Goal: Transaction & Acquisition: Purchase product/service

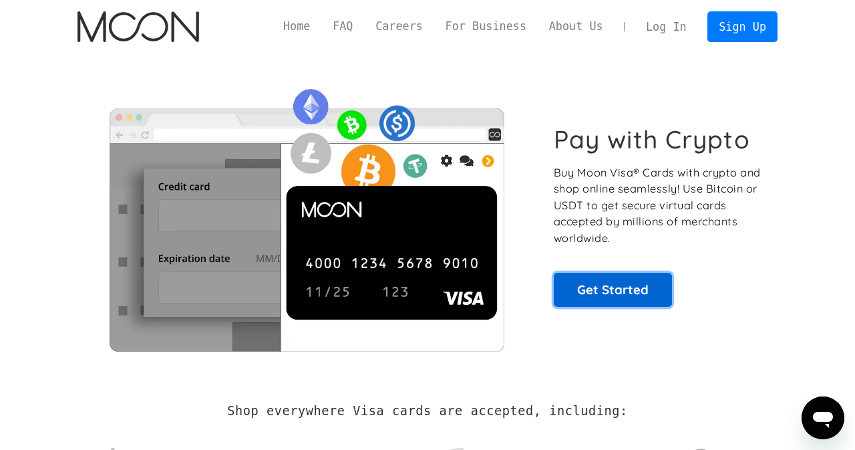
click at [607, 299] on link "Get Started" at bounding box center [613, 289] width 118 height 33
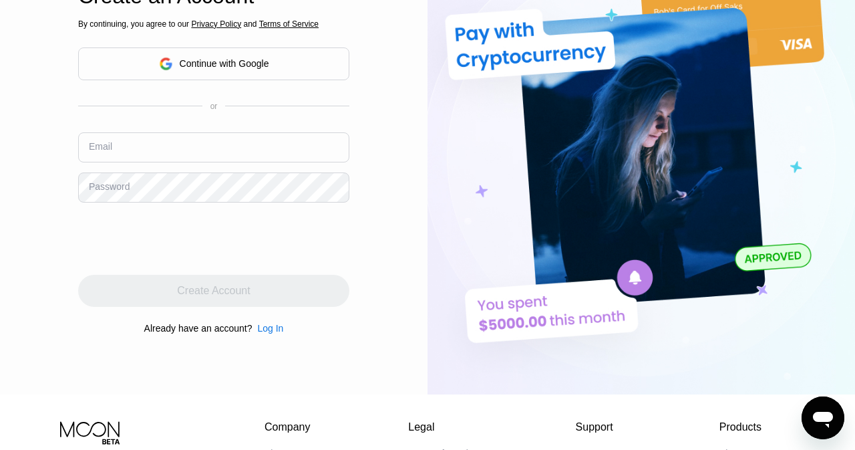
scroll to position [116, 0]
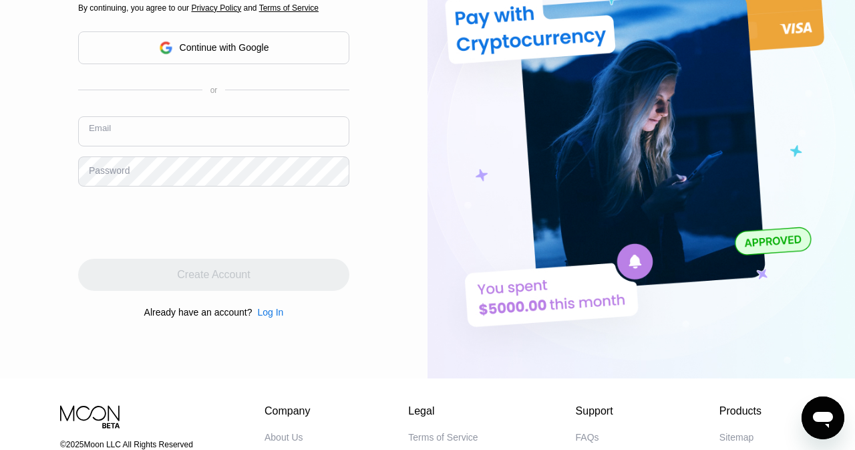
click at [144, 133] on input "text" at bounding box center [213, 131] width 271 height 30
type input "[EMAIL_ADDRESS][DOMAIN_NAME]"
click at [123, 172] on div "Password" at bounding box center [109, 170] width 41 height 11
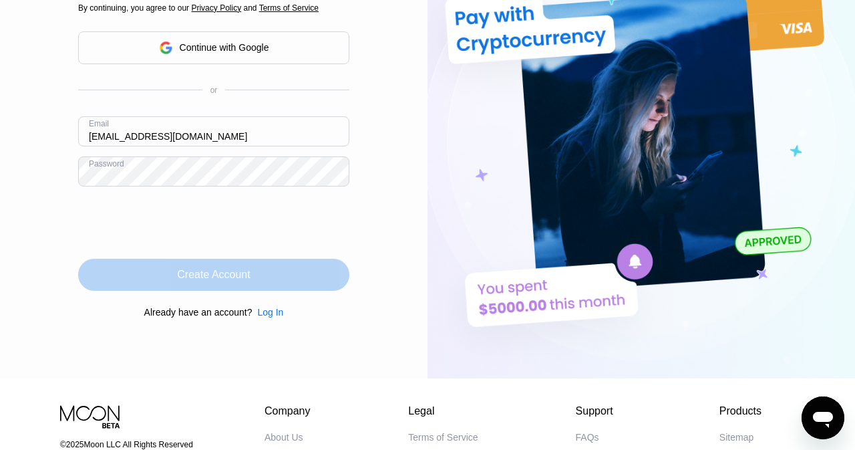
click at [246, 281] on div "Create Account" at bounding box center [213, 274] width 73 height 13
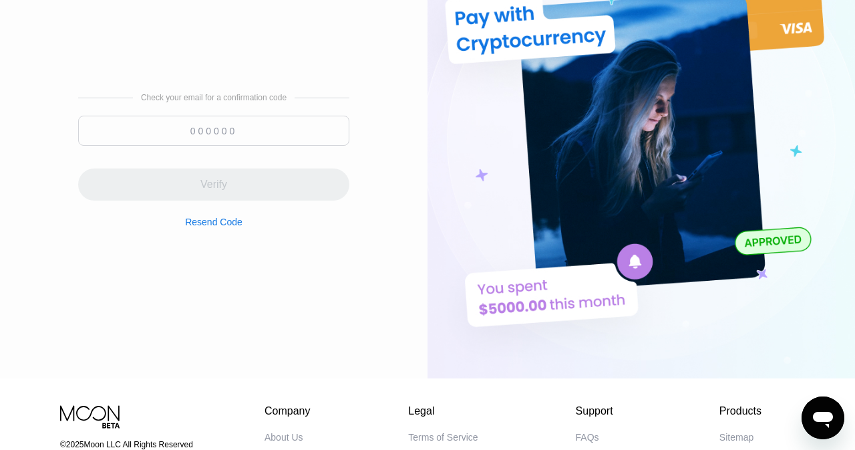
click at [192, 137] on input at bounding box center [213, 131] width 271 height 30
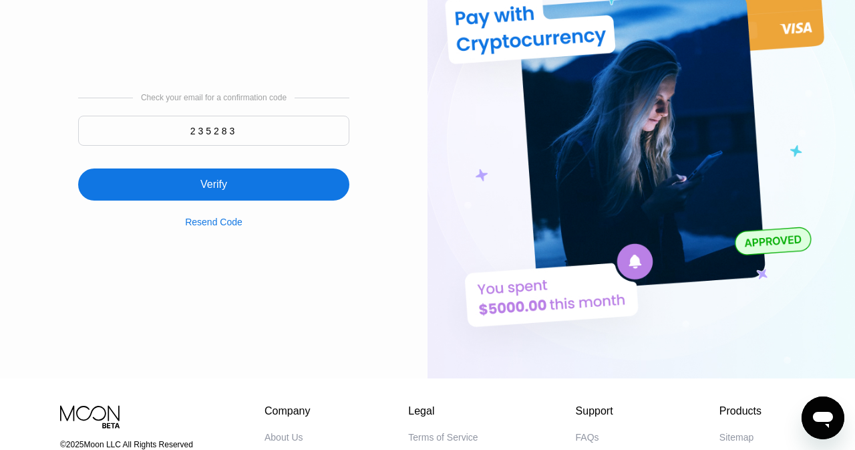
type input "235283"
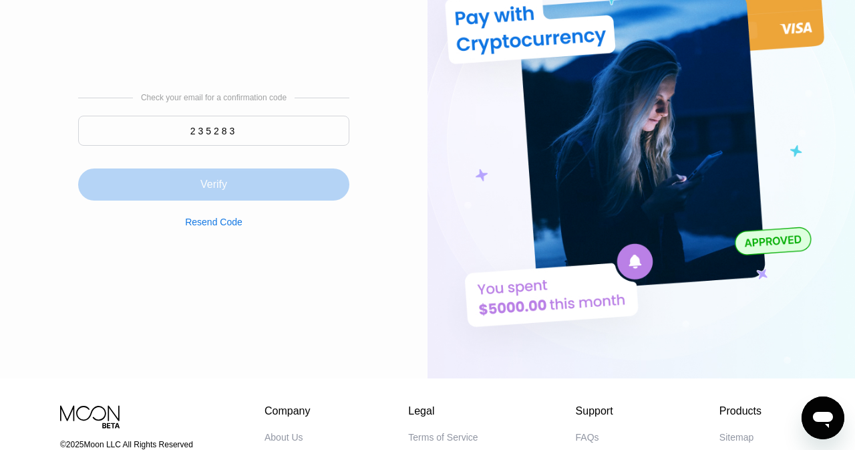
click at [214, 184] on div "Verify" at bounding box center [213, 184] width 27 height 13
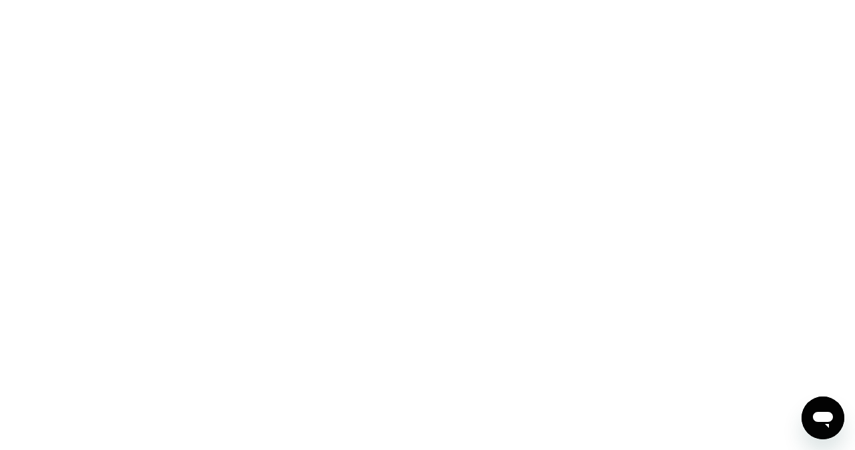
scroll to position [0, 0]
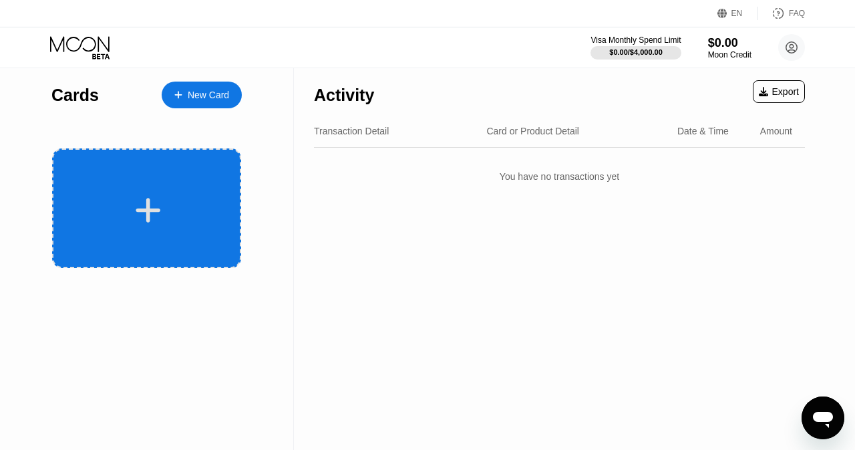
click at [148, 213] on icon at bounding box center [148, 210] width 25 height 25
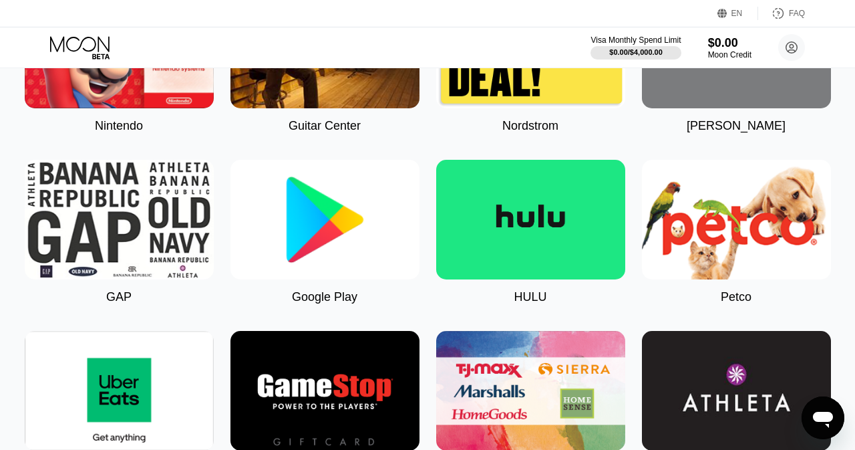
scroll to position [639, 0]
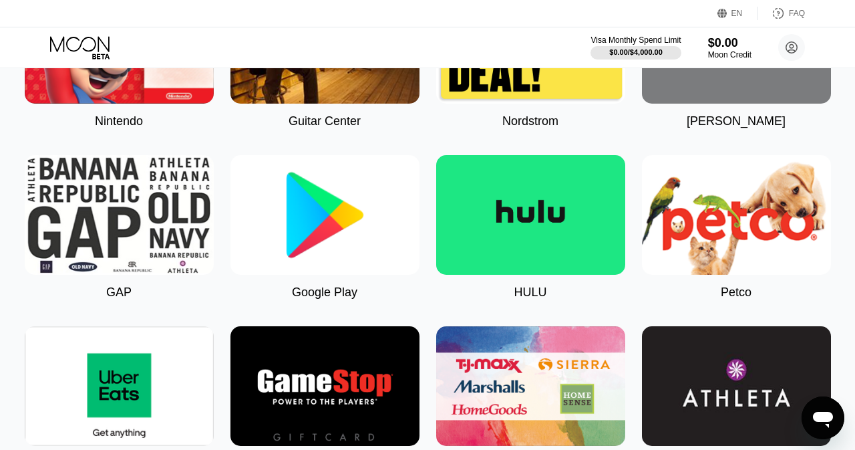
click at [550, 236] on img at bounding box center [530, 215] width 189 height 120
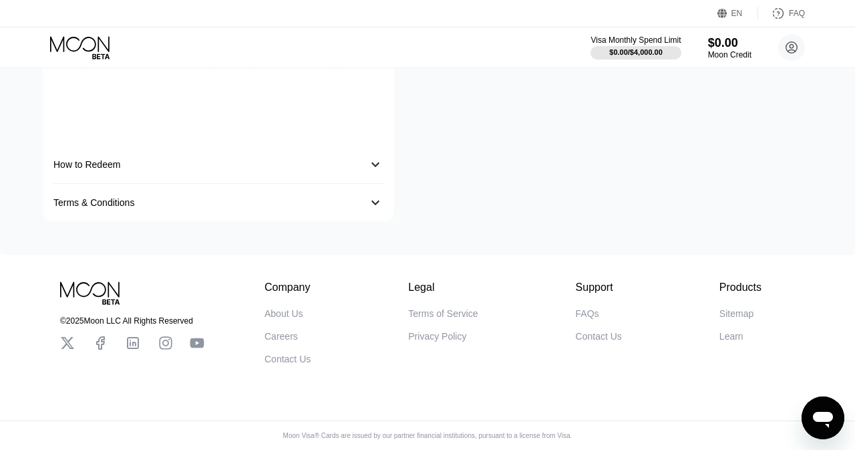
type input "0.00022279"
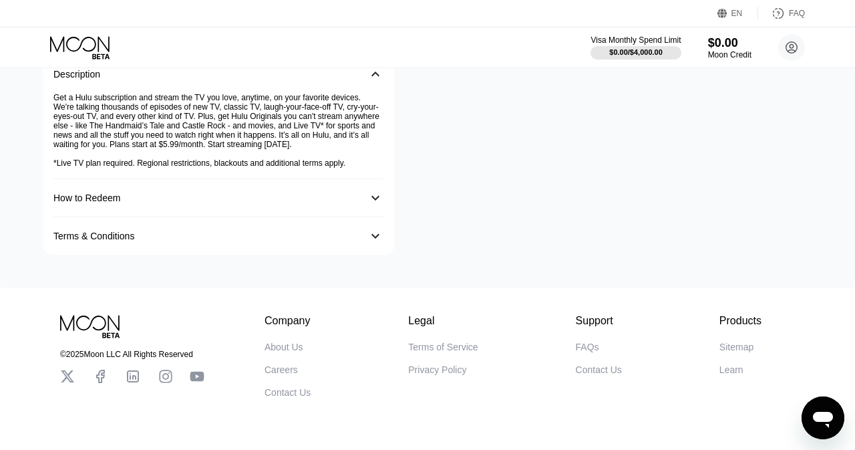
scroll to position [340, 0]
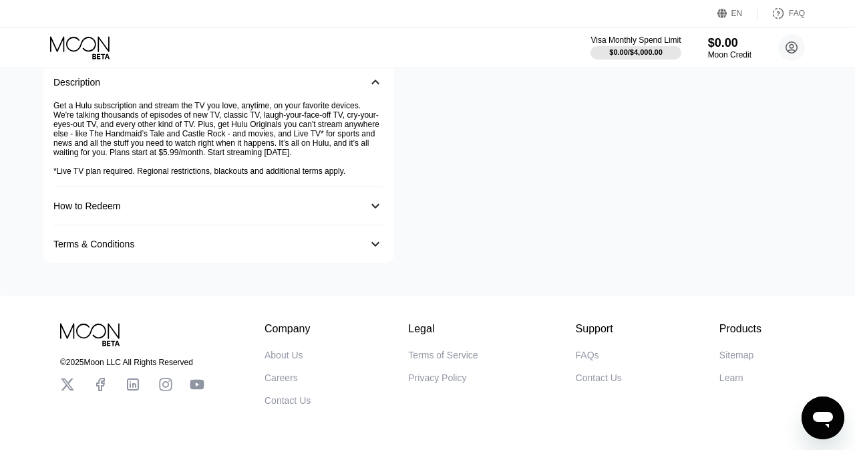
click at [371, 214] on div "󰅀" at bounding box center [375, 206] width 16 height 16
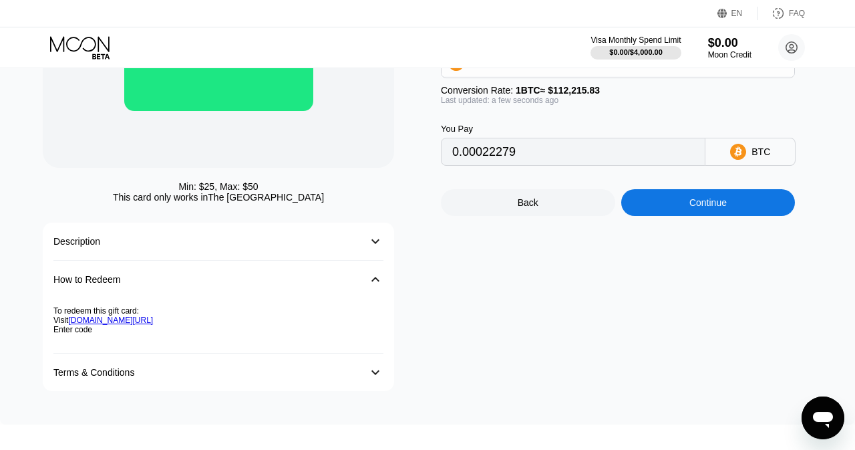
scroll to position [0, 0]
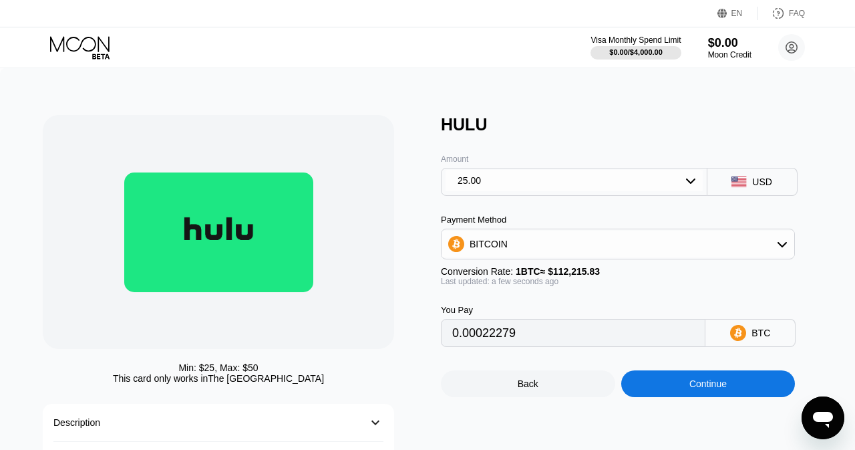
click at [76, 45] on icon at bounding box center [81, 47] width 62 height 23
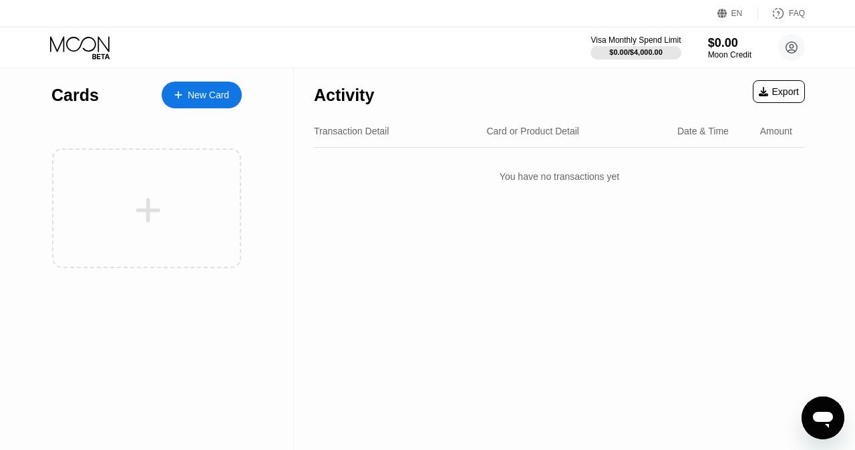
click at [198, 94] on div "New Card" at bounding box center [208, 95] width 41 height 11
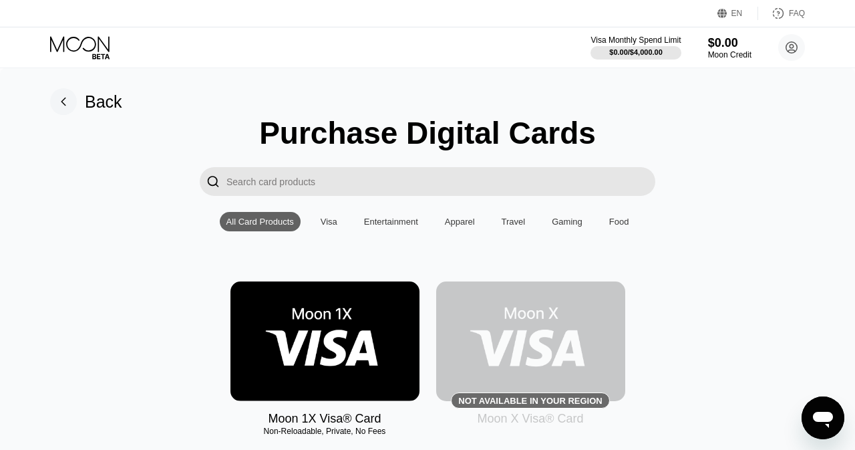
click at [319, 216] on div "Visa" at bounding box center [329, 221] width 30 height 19
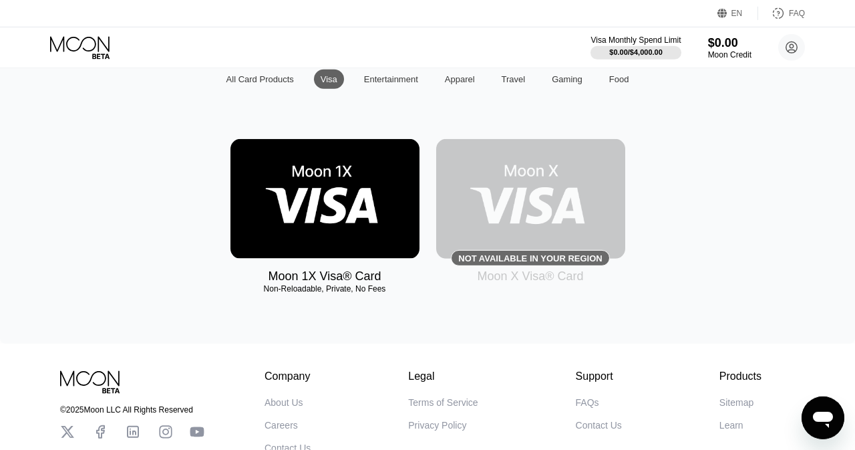
scroll to position [73, 0]
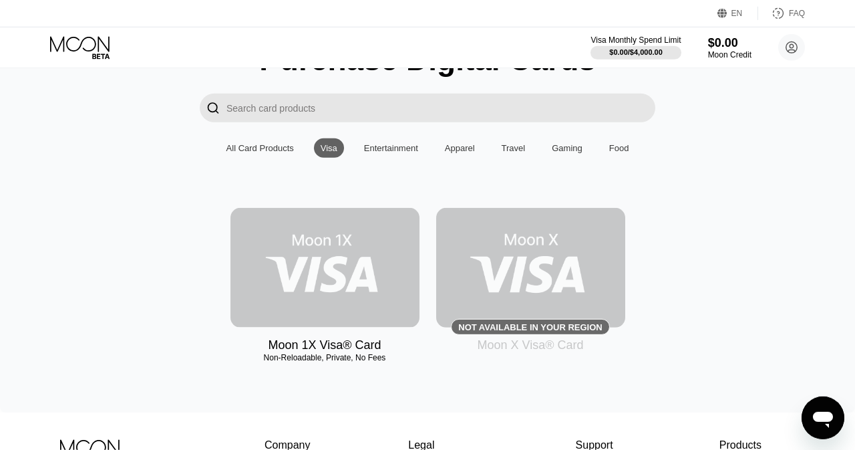
click at [359, 277] on img at bounding box center [324, 268] width 189 height 120
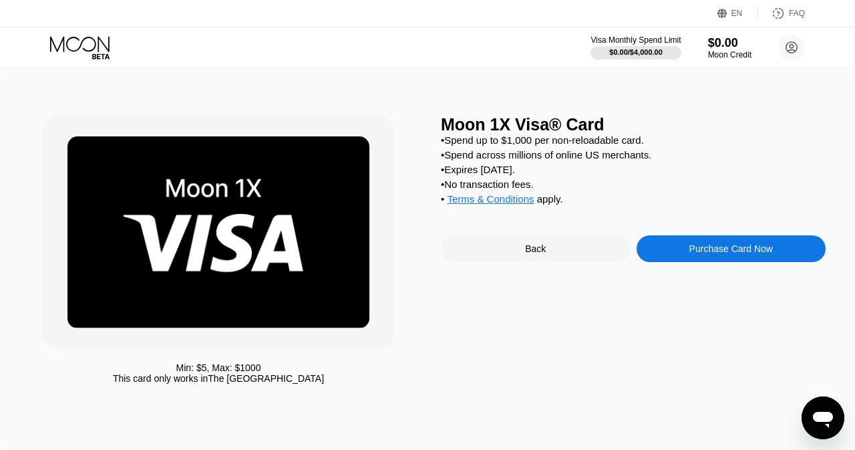
click at [80, 48] on icon at bounding box center [81, 47] width 62 height 23
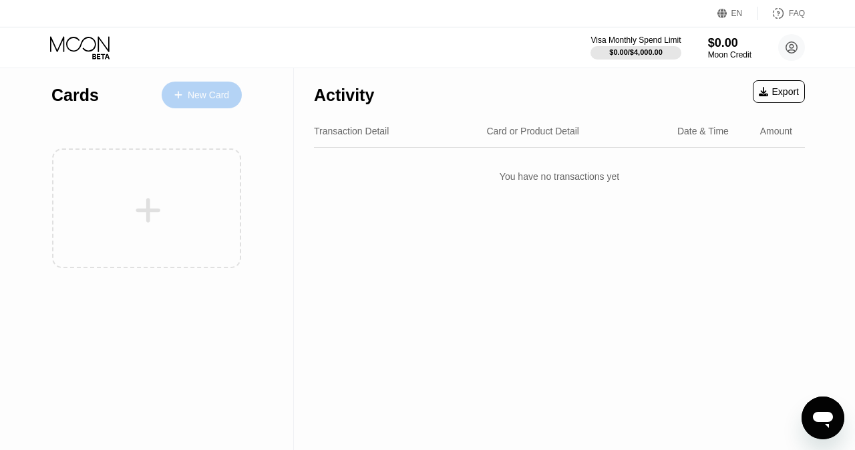
click at [198, 102] on div "New Card" at bounding box center [202, 94] width 80 height 27
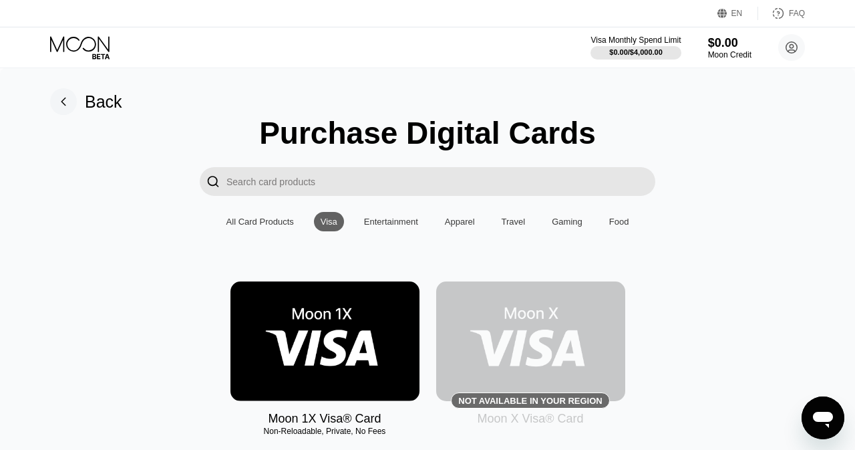
click at [369, 187] on input "Search card products" at bounding box center [440, 181] width 429 height 29
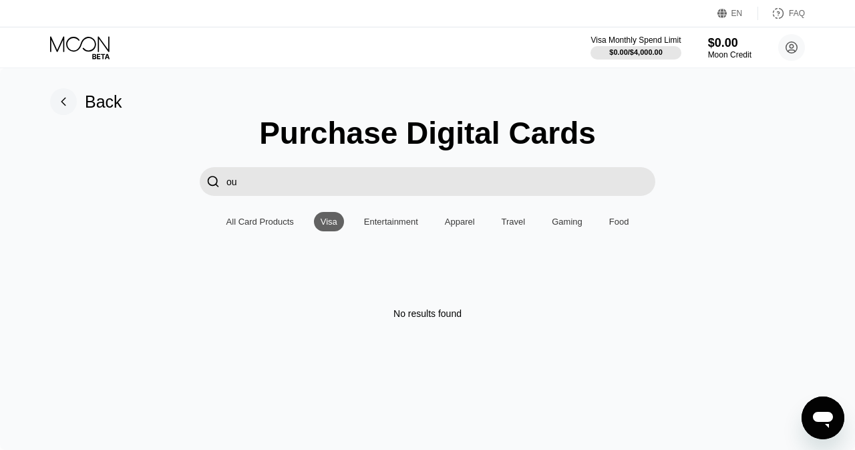
type input "o"
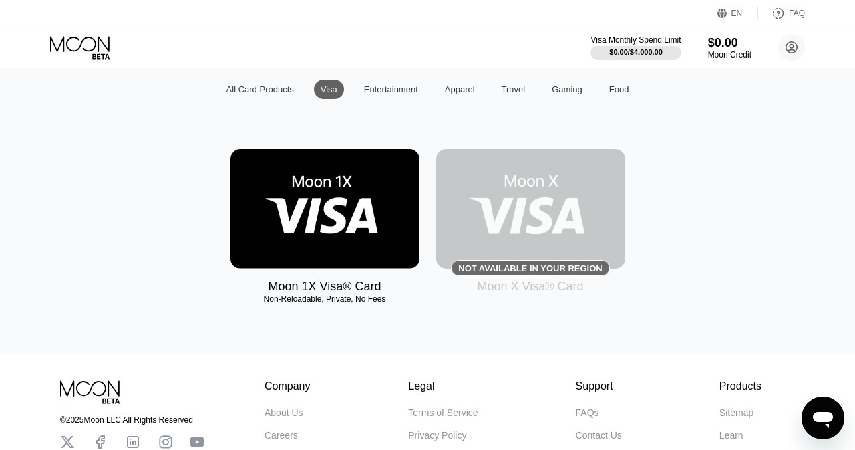
scroll to position [153, 0]
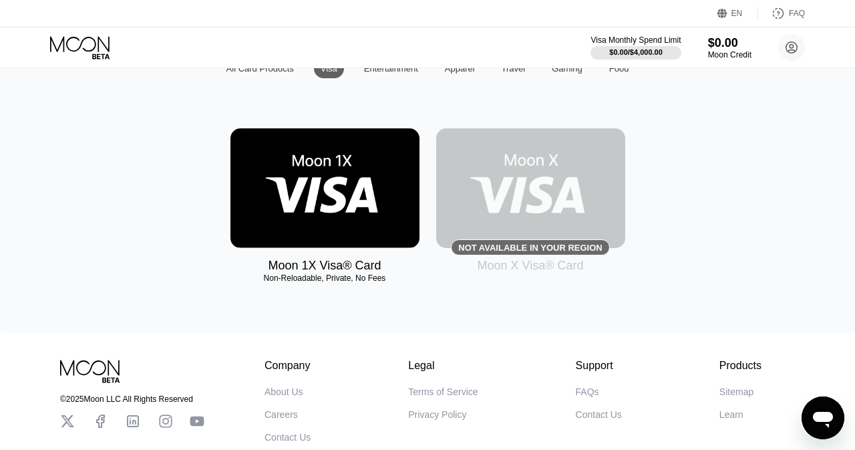
click at [531, 210] on img at bounding box center [530, 188] width 189 height 120
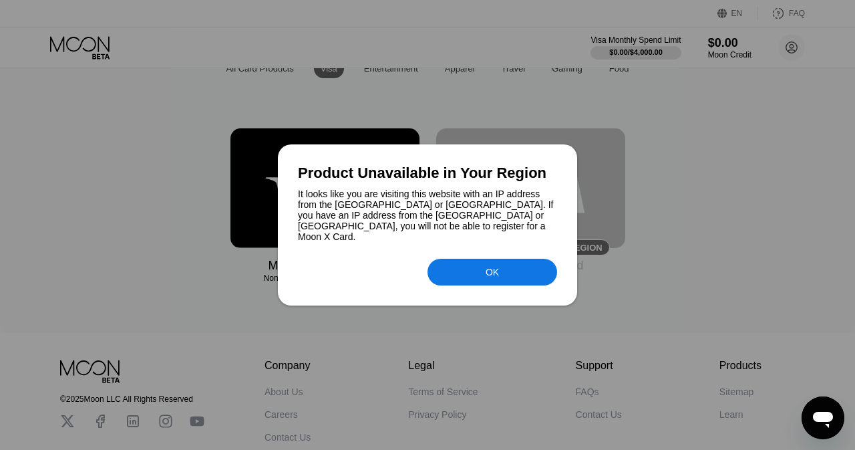
click at [485, 270] on div "OK" at bounding box center [492, 271] width 130 height 27
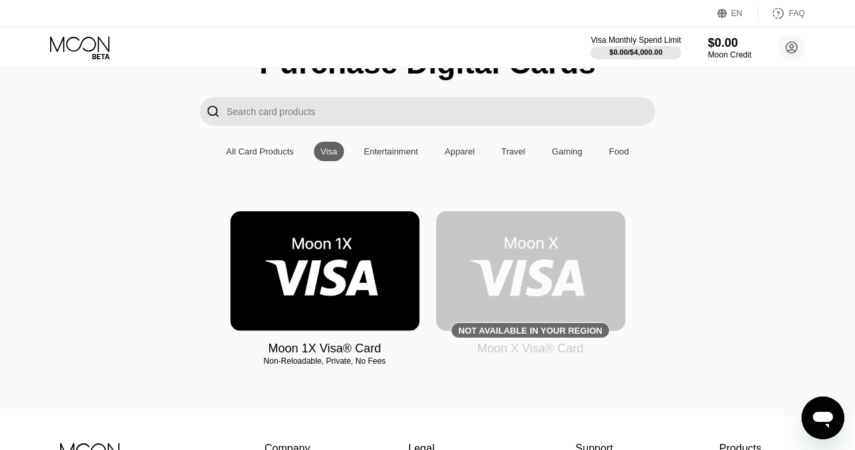
scroll to position [0, 0]
